Goal: Task Accomplishment & Management: Complete application form

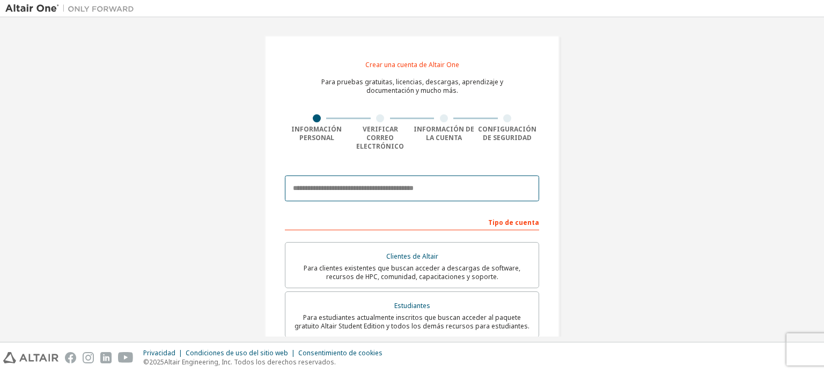
click at [350, 186] on input "email" at bounding box center [412, 189] width 254 height 26
type input "**********"
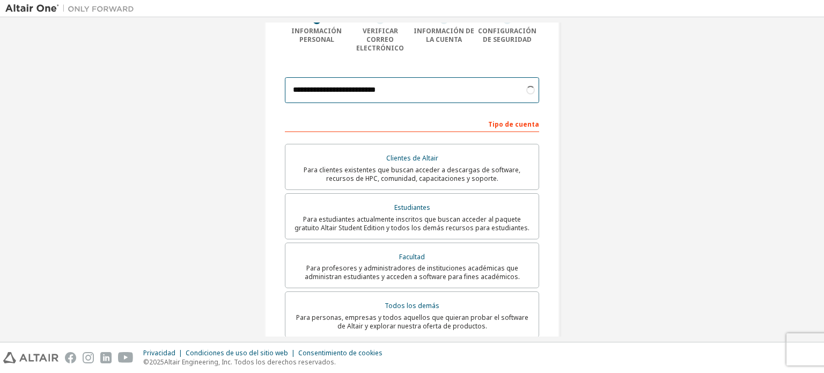
scroll to position [101, 0]
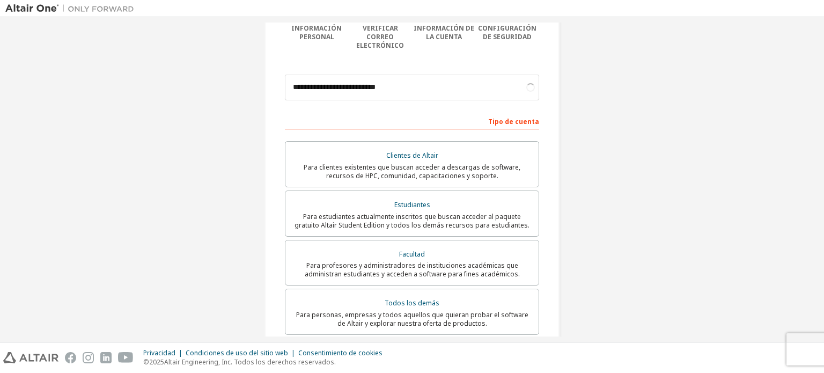
click at [360, 201] on div "Estudiantes" at bounding box center [412, 205] width 240 height 15
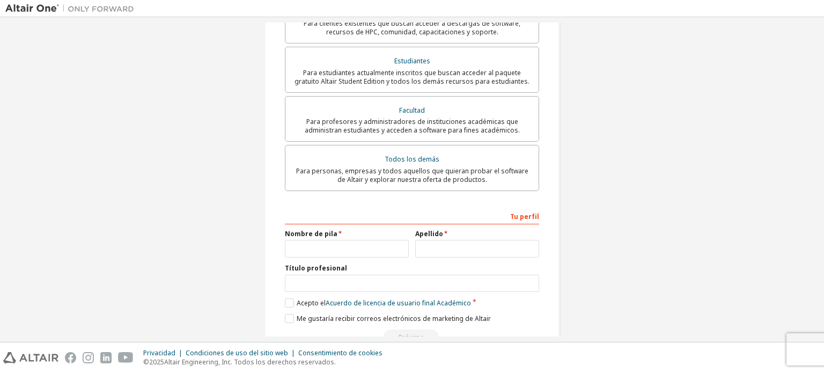
scroll to position [267, 0]
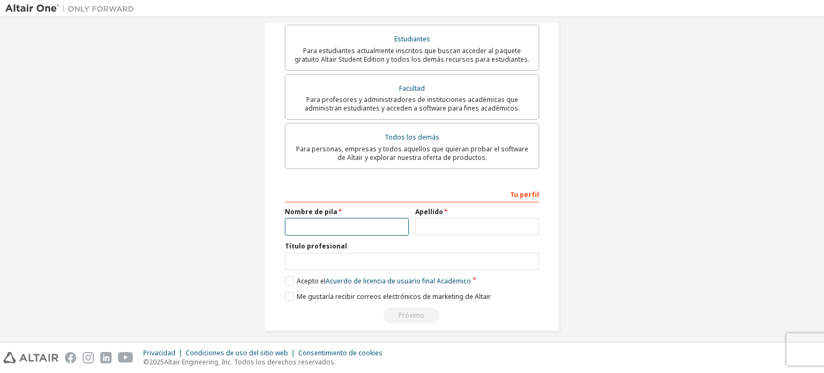
click at [325, 226] on input "text" at bounding box center [347, 227] width 124 height 18
type input "*****"
click at [321, 255] on input "text" at bounding box center [412, 262] width 254 height 18
click at [305, 276] on font "Acepto el" at bounding box center [311, 280] width 29 height 9
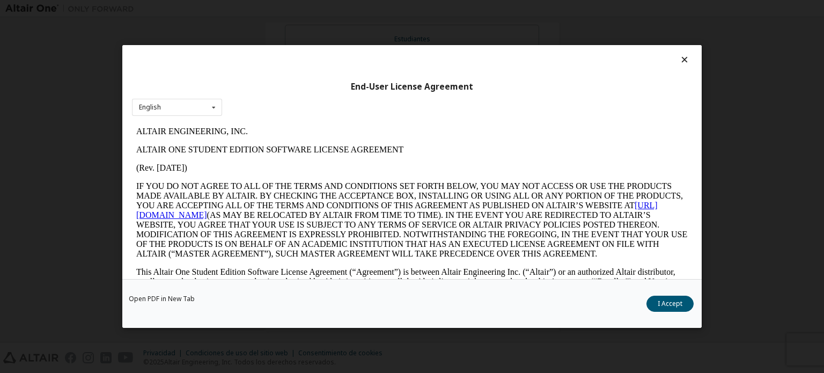
scroll to position [0, 0]
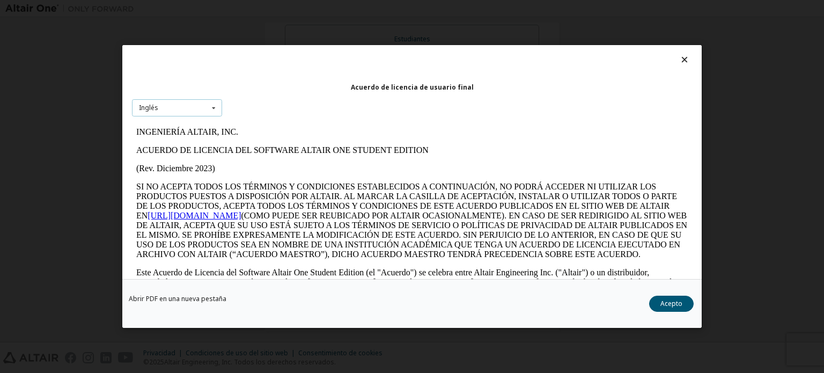
click at [182, 113] on div "Inglés Inglés" at bounding box center [177, 108] width 90 height 18
click at [316, 99] on div "Acuerdo de licencia de usuario final Inglés Inglés" at bounding box center [412, 162] width 580 height 234
click at [672, 308] on font "Acepto" at bounding box center [672, 303] width 22 height 9
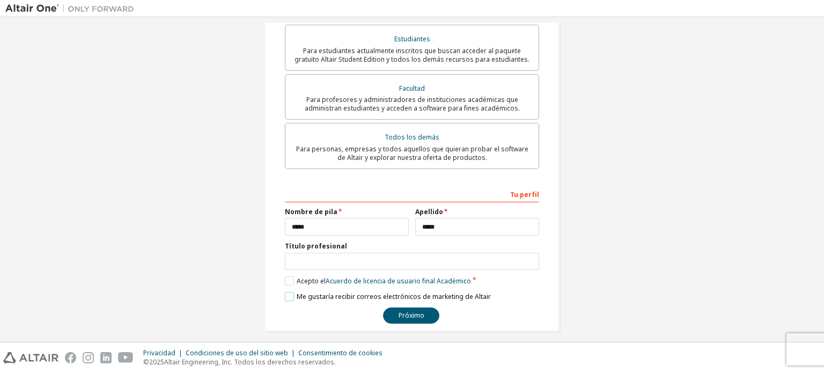
click at [300, 292] on font "Me gustaría recibir correos electrónicos de marketing de Altair" at bounding box center [394, 296] width 194 height 9
click at [291, 292] on label "Me gustaría recibir correos electrónicos de marketing de Altair" at bounding box center [388, 296] width 206 height 9
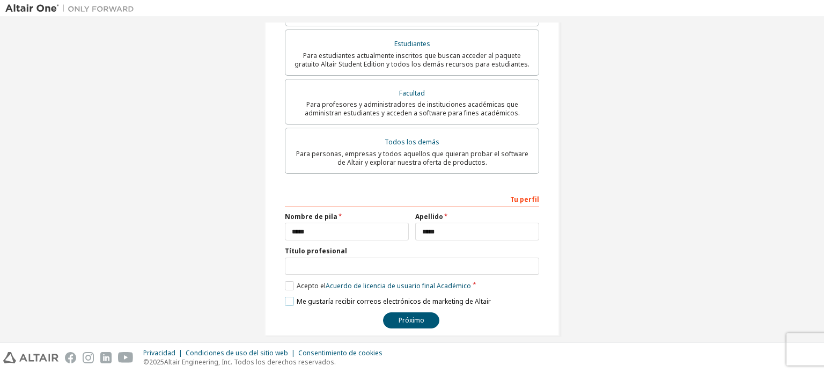
scroll to position [265, 0]
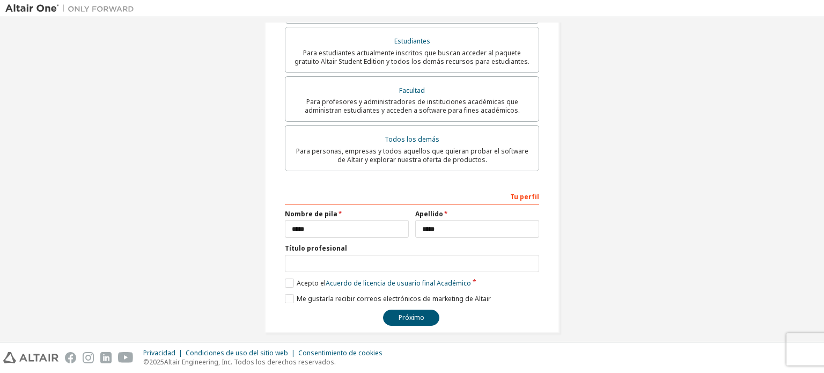
click at [329, 266] on div "**********" at bounding box center [412, 256] width 254 height 139
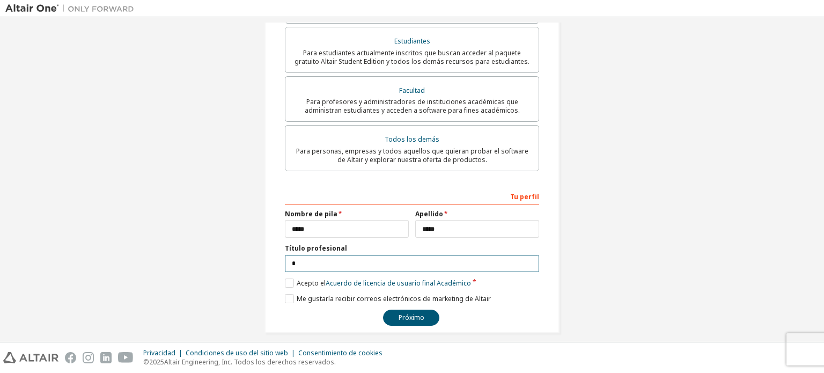
click at [329, 259] on input "*" at bounding box center [412, 264] width 254 height 18
type input "**********"
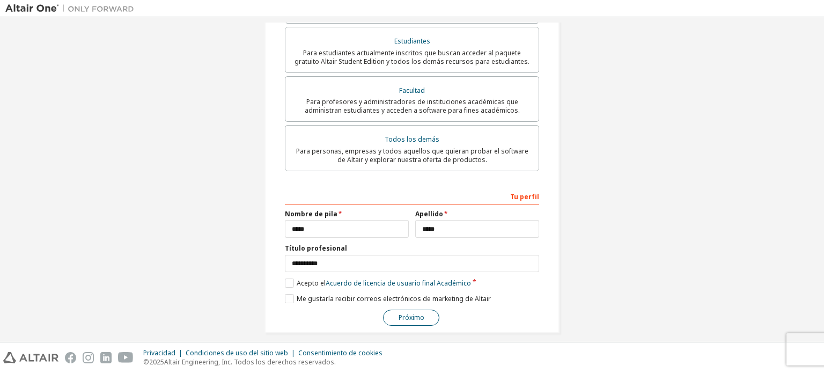
click at [410, 310] on button "Próximo" at bounding box center [411, 318] width 56 height 16
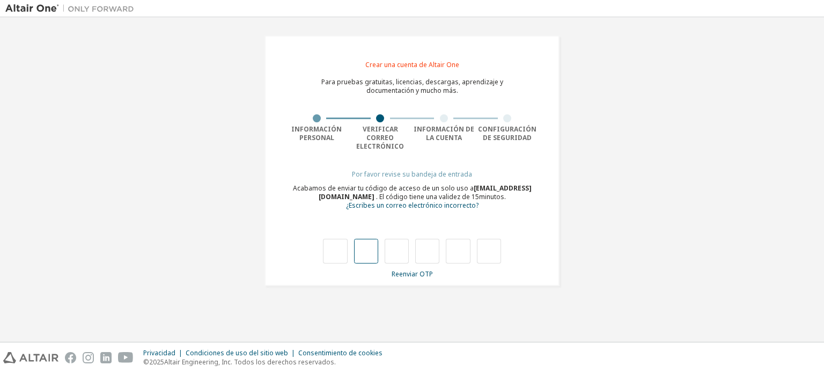
type input "*"
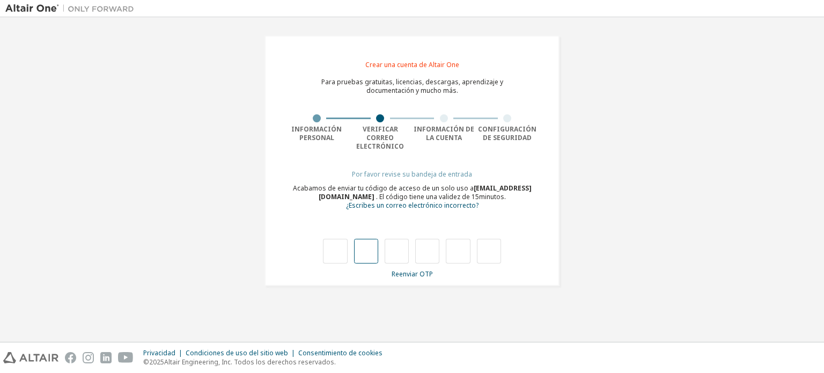
type input "*"
